Goal: Book appointment/travel/reservation

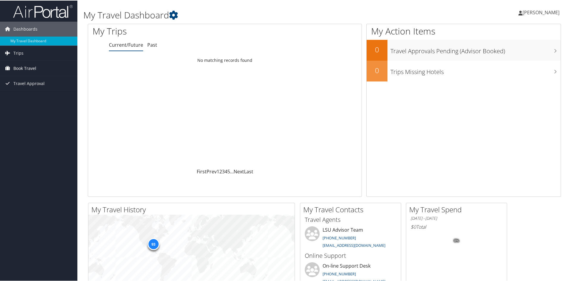
click at [34, 67] on span "Book Travel" at bounding box center [24, 67] width 23 height 15
click at [39, 85] on link "Book/Manage Online Trips" at bounding box center [38, 88] width 77 height 9
